Goal: Find specific page/section: Find specific page/section

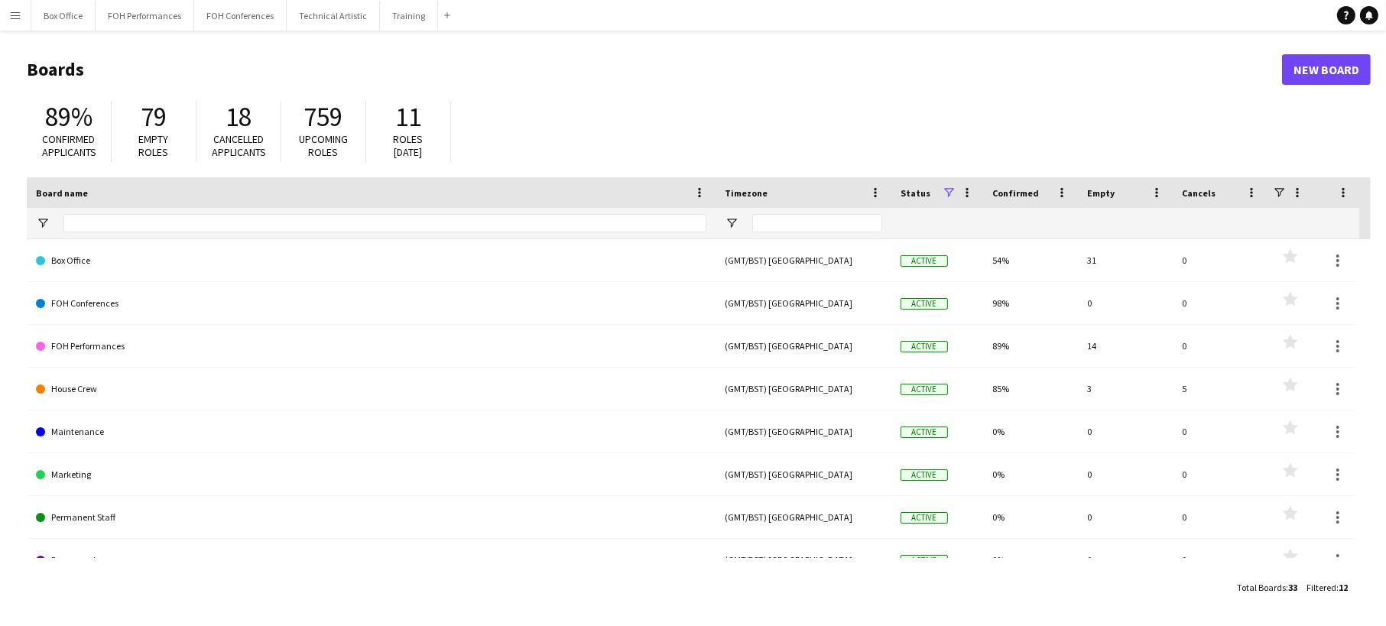
click at [503, 238] on div at bounding box center [384, 223] width 643 height 31
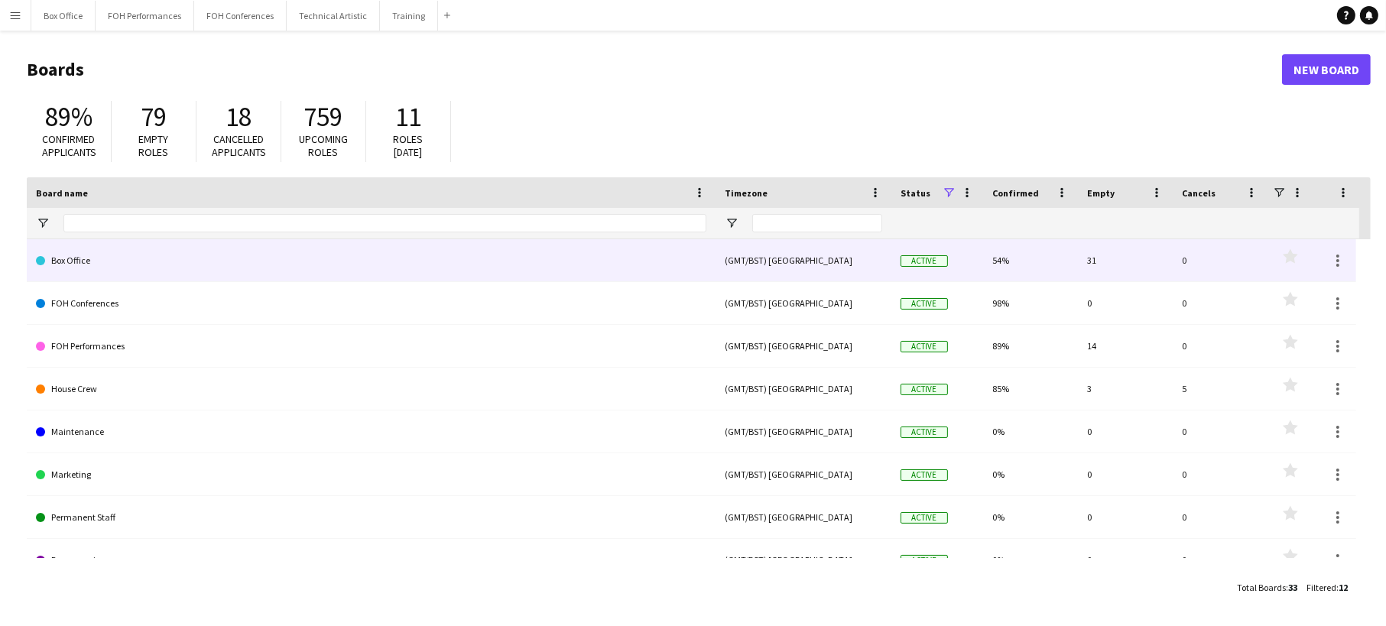
click at [462, 250] on link "Box Office" at bounding box center [371, 260] width 670 height 43
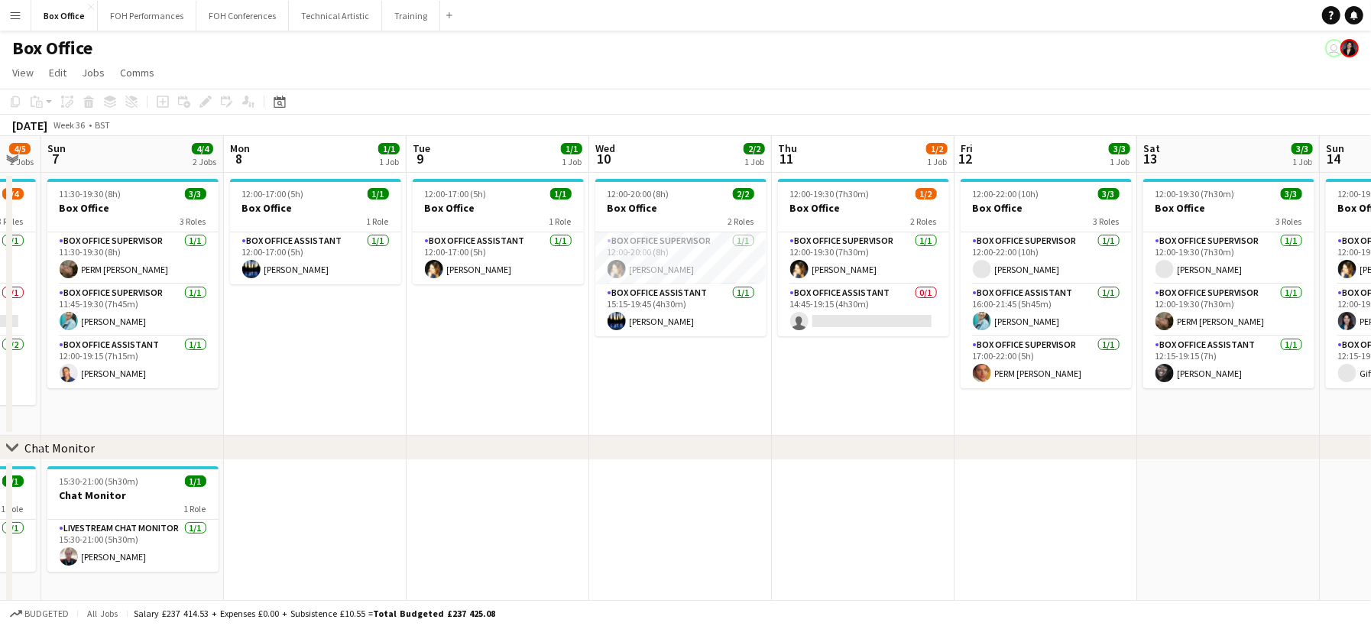
scroll to position [0, 508]
click at [452, 102] on app-toolbar "Copy Paste Paste Ctrl+V Paste with crew Ctrl+Shift+V Paste linked Job [GEOGRAPH…" at bounding box center [685, 102] width 1371 height 26
